Goal: Task Accomplishment & Management: Manage account settings

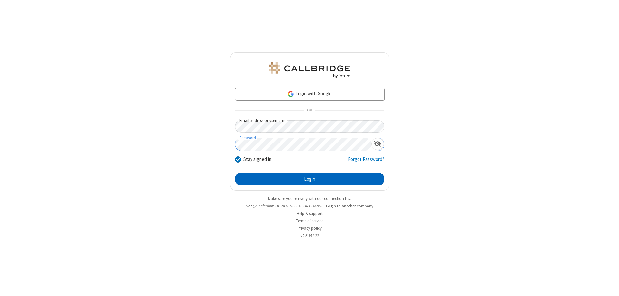
click at [310, 179] on button "Login" at bounding box center [309, 178] width 149 height 13
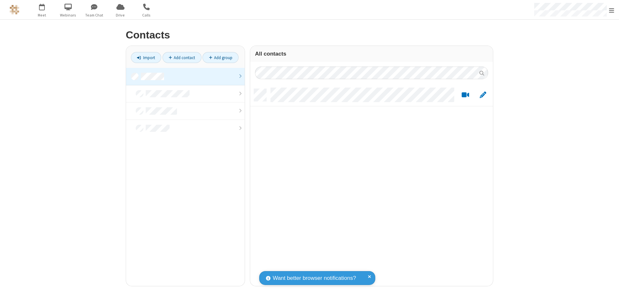
scroll to position [197, 238]
click at [185, 76] on link at bounding box center [185, 76] width 119 height 17
click at [182, 57] on link "Add contact" at bounding box center [182, 57] width 39 height 11
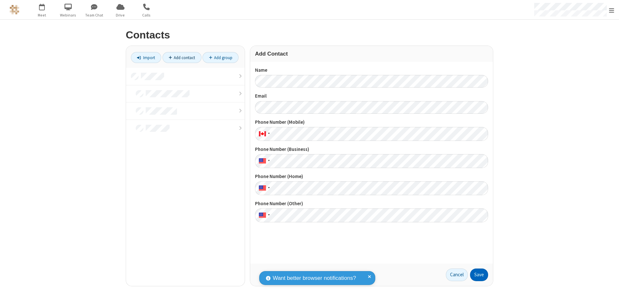
click at [479, 274] on button "Save" at bounding box center [479, 274] width 18 height 13
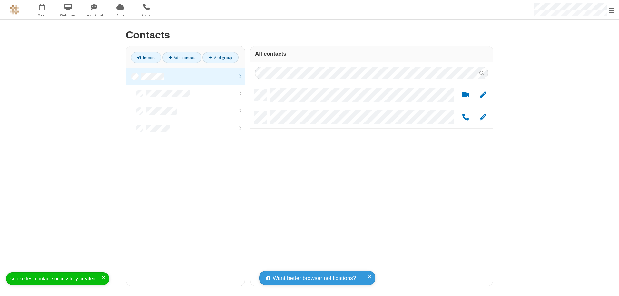
scroll to position [197, 238]
